Goal: Navigation & Orientation: Go to known website

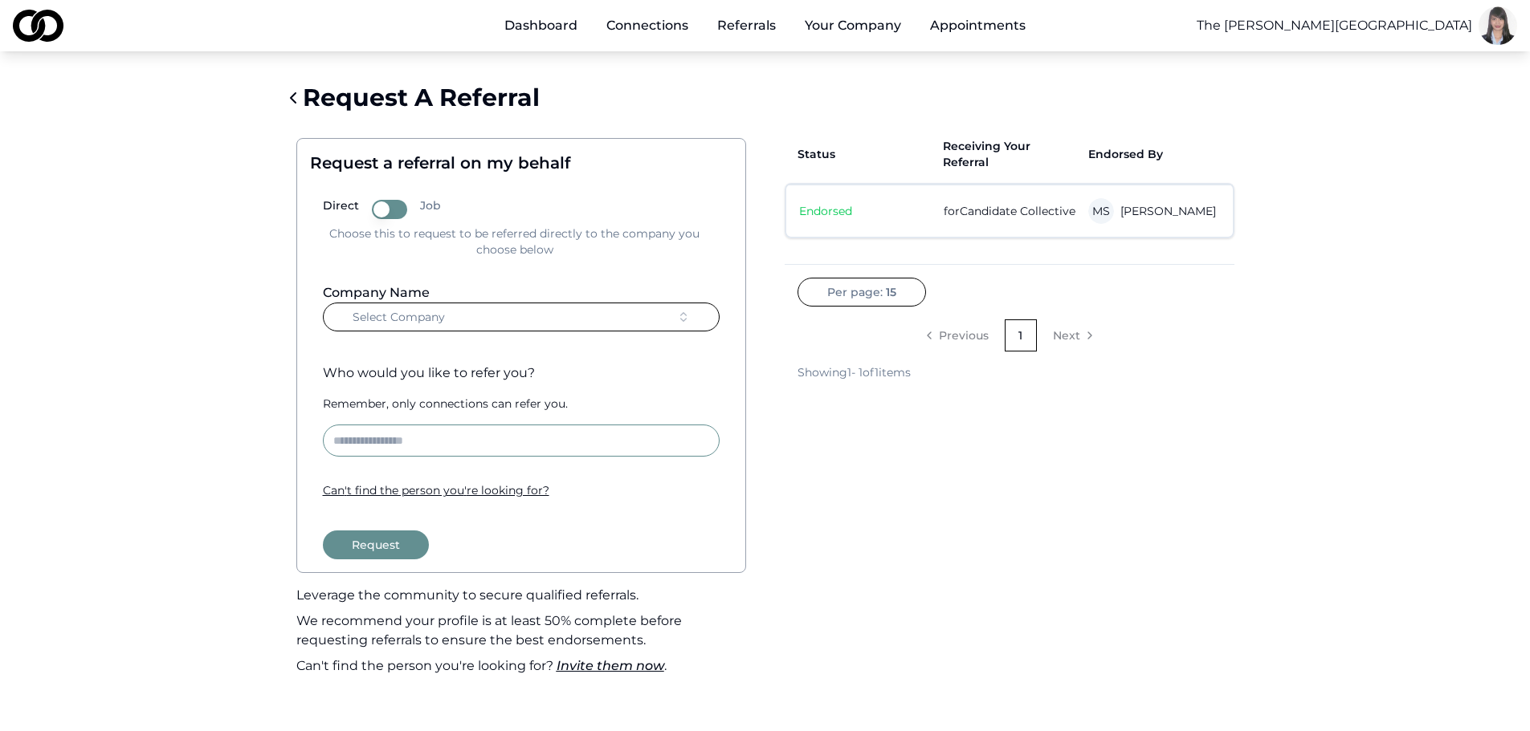
click at [544, 14] on link "Dashboard" at bounding box center [540, 26] width 99 height 32
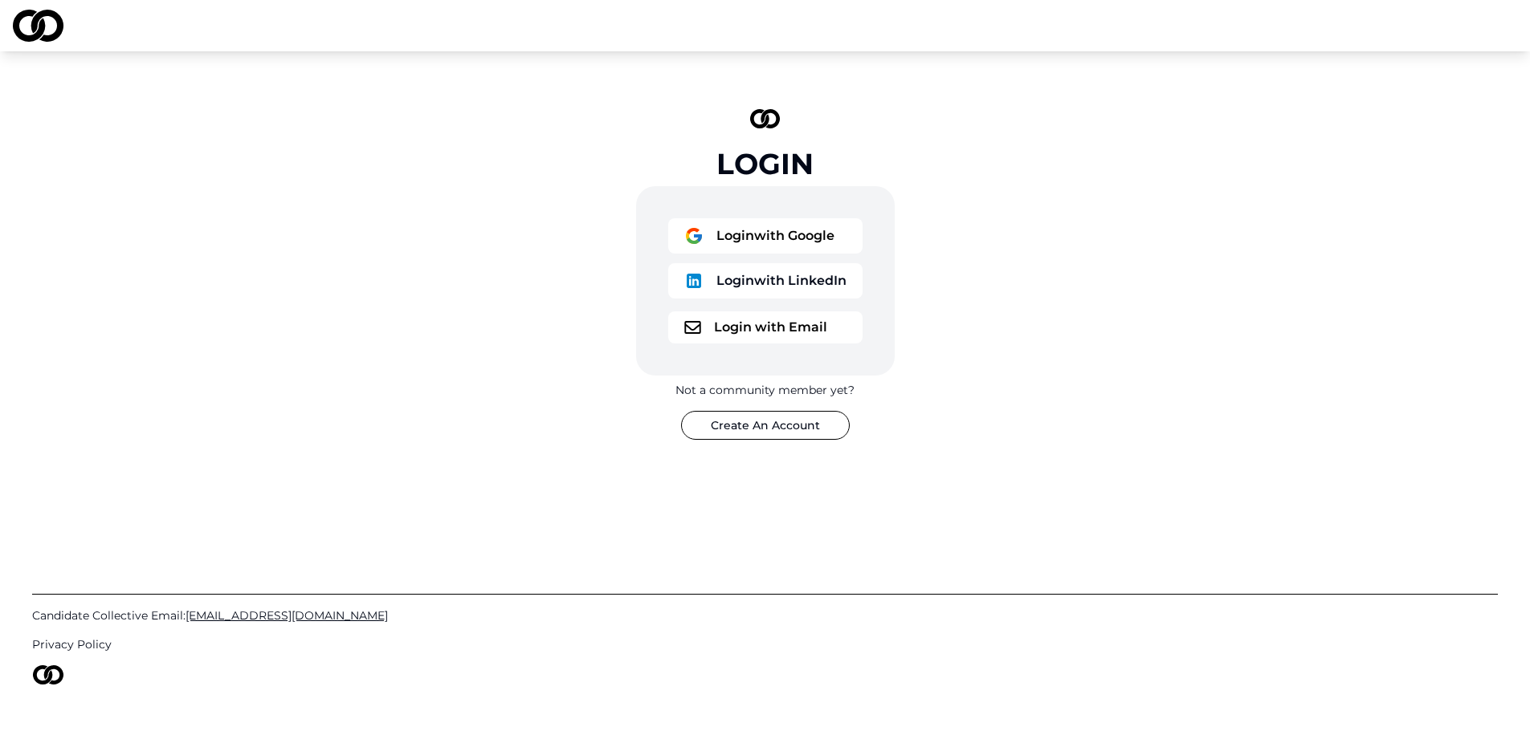
click at [791, 227] on button "Login with Google" at bounding box center [765, 235] width 194 height 35
